Goal: Navigation & Orientation: Find specific page/section

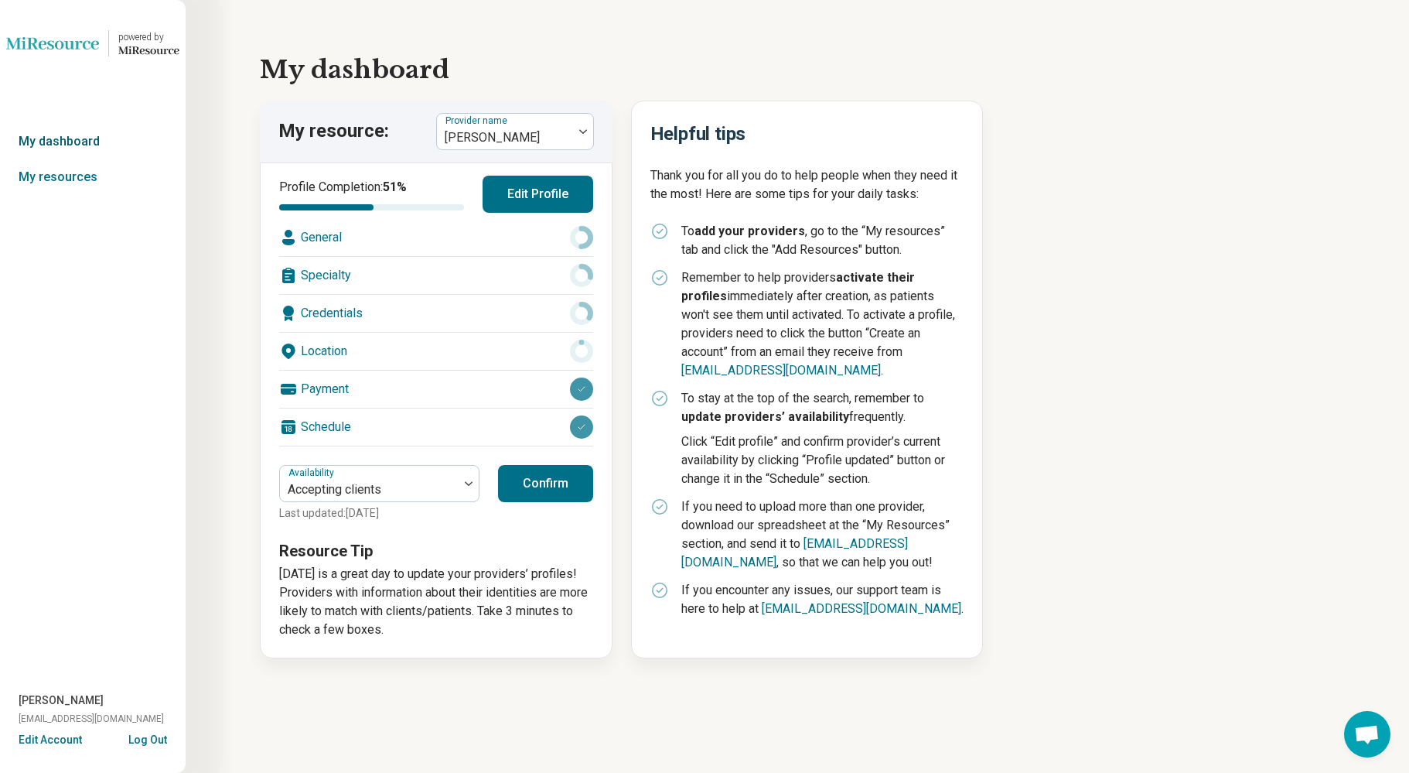
click at [90, 136] on link "My dashboard" at bounding box center [93, 142] width 186 height 36
click at [47, 134] on link "My dashboard" at bounding box center [93, 142] width 186 height 36
click at [62, 138] on link "My dashboard" at bounding box center [93, 142] width 186 height 36
click at [84, 178] on link "My resources" at bounding box center [93, 177] width 186 height 36
